Goal: Task Accomplishment & Management: Manage account settings

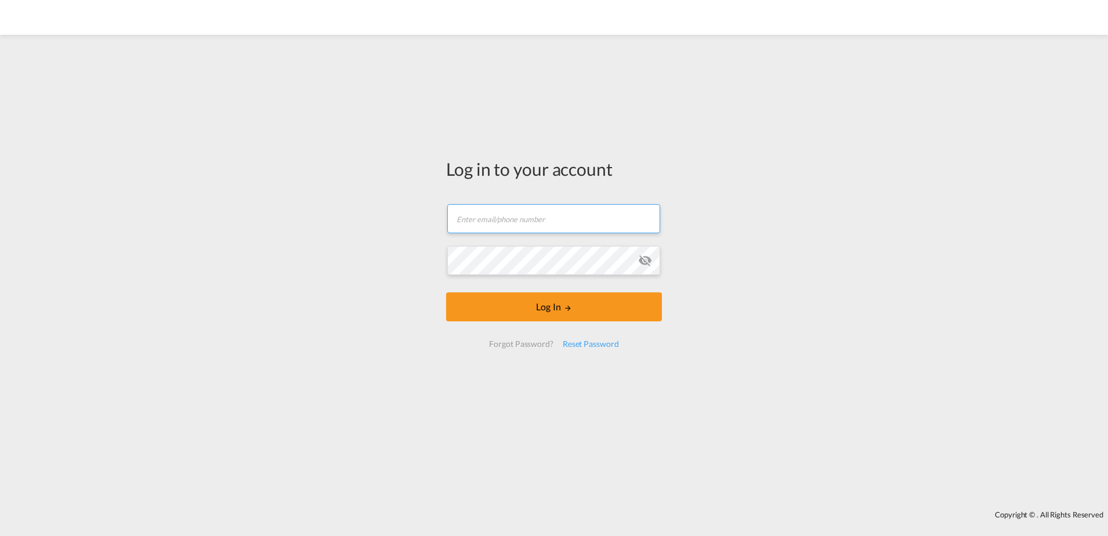
type input "[EMAIL_ADDRESS][PERSON_NAME][DOMAIN_NAME]"
click at [541, 326] on form "[EMAIL_ADDRESS][PERSON_NAME][DOMAIN_NAME] Email field is required Password fiel…" at bounding box center [554, 276] width 216 height 167
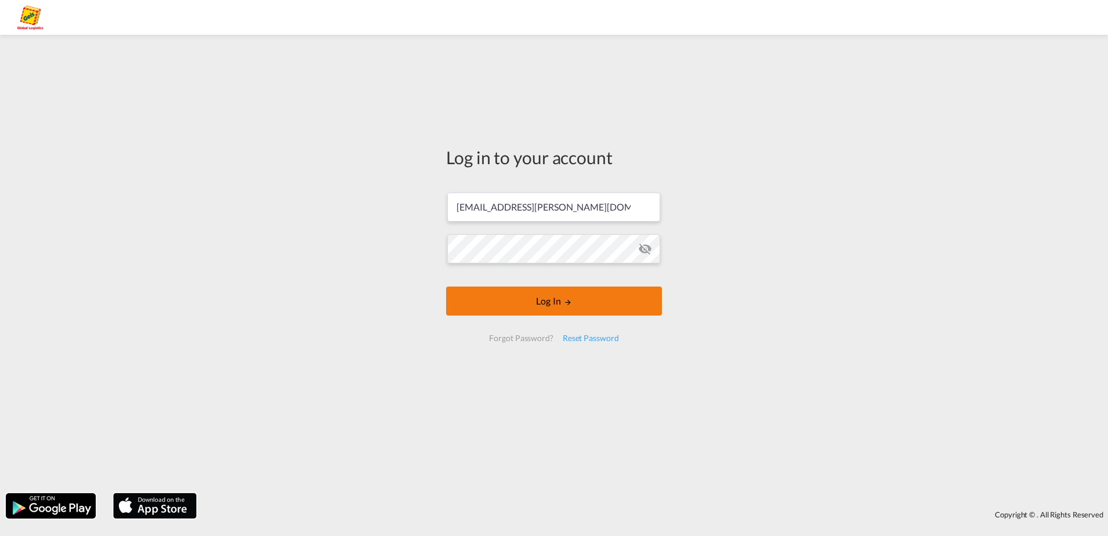
click at [556, 314] on button "Log In" at bounding box center [554, 301] width 216 height 29
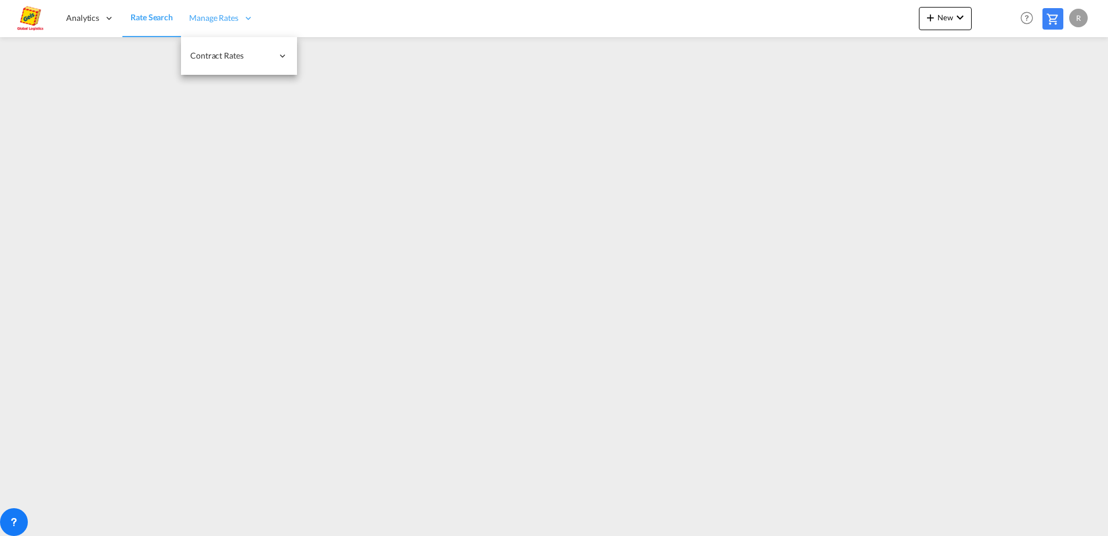
click at [229, 20] on span "Manage Rates" at bounding box center [213, 18] width 49 height 12
click at [161, 16] on span "Rate Search" at bounding box center [152, 17] width 42 height 10
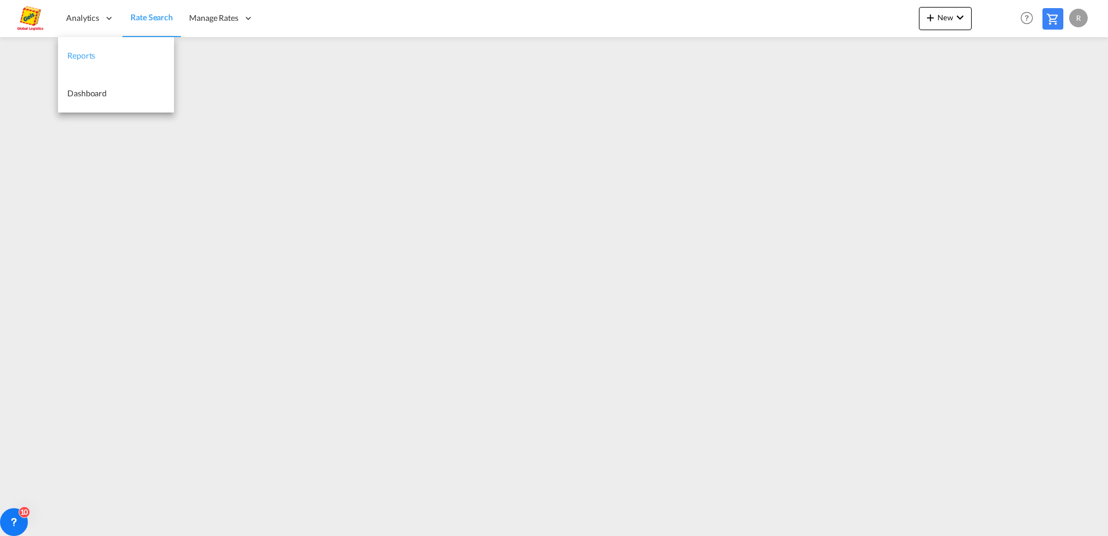
click at [92, 56] on span "Reports" at bounding box center [81, 55] width 28 height 10
click at [155, 19] on span "Rate Search" at bounding box center [152, 18] width 42 height 10
click at [1076, 17] on div "R" at bounding box center [1078, 18] width 19 height 19
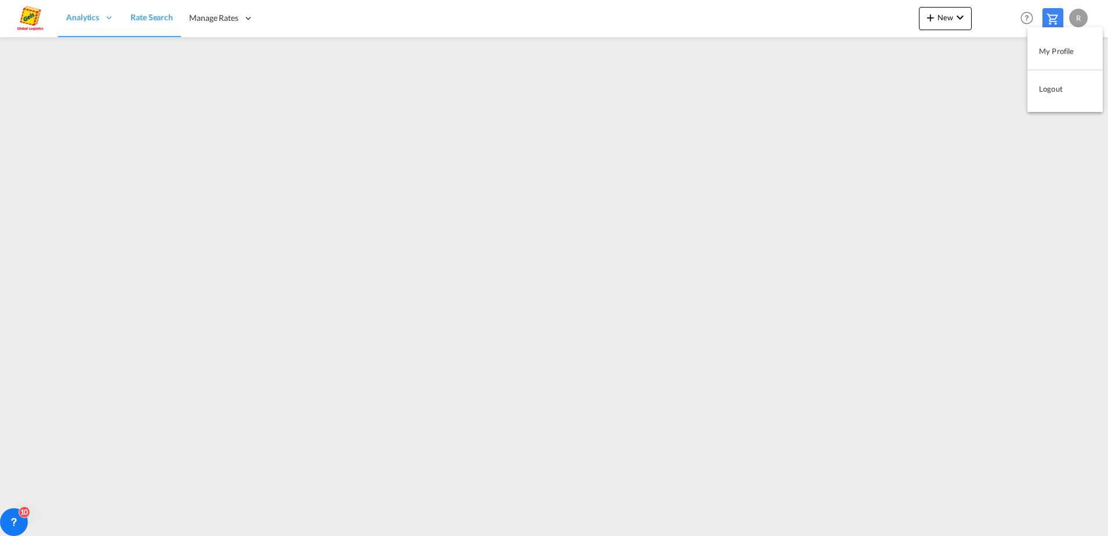
click at [1074, 51] on button "My Profile" at bounding box center [1065, 50] width 75 height 23
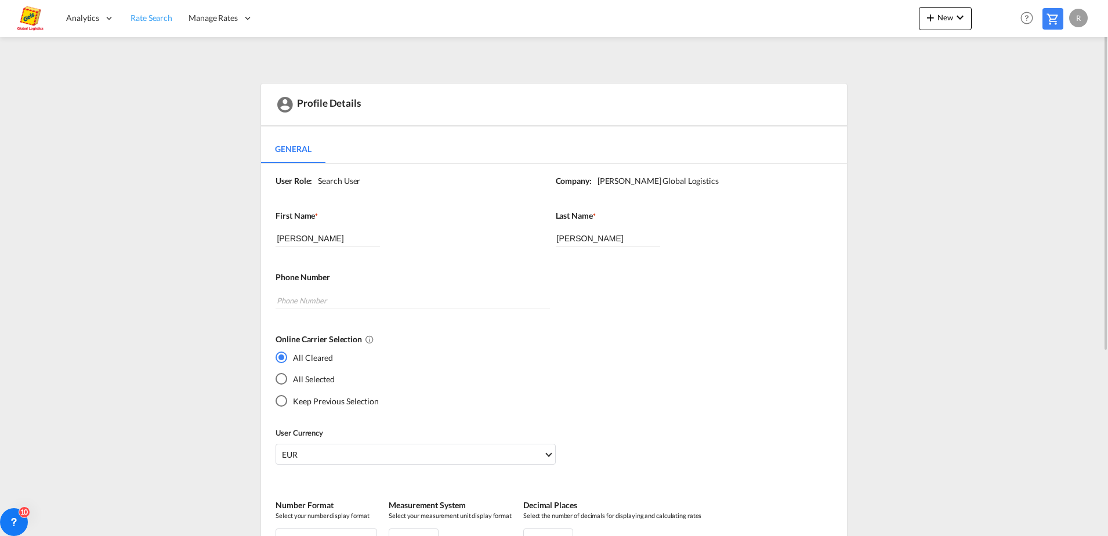
click at [178, 20] on link "Rate Search" at bounding box center [151, 18] width 58 height 38
